Goal: Participate in discussion: Engage in conversation with other users on a specific topic

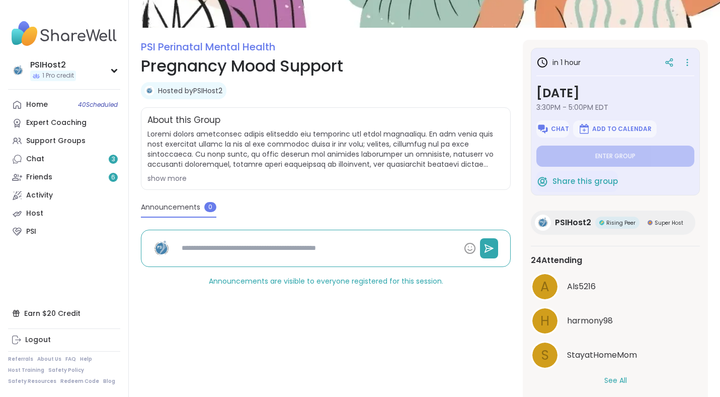
type textarea "*"
